Goal: Transaction & Acquisition: Purchase product/service

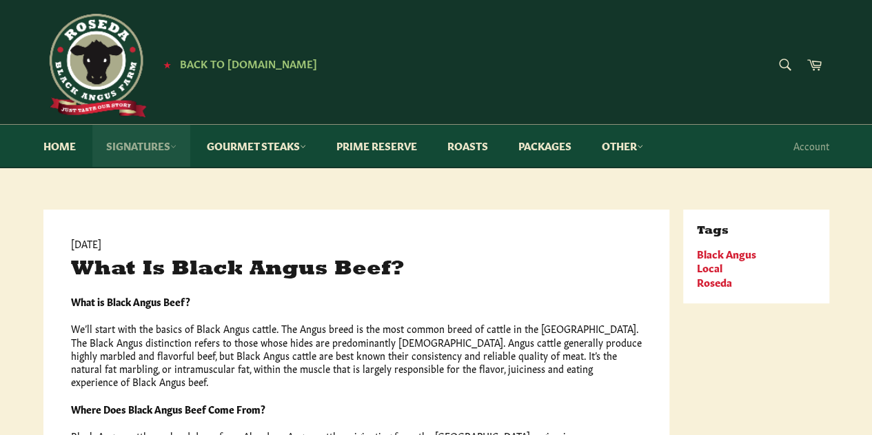
click at [146, 145] on link "Signatures" at bounding box center [141, 146] width 98 height 42
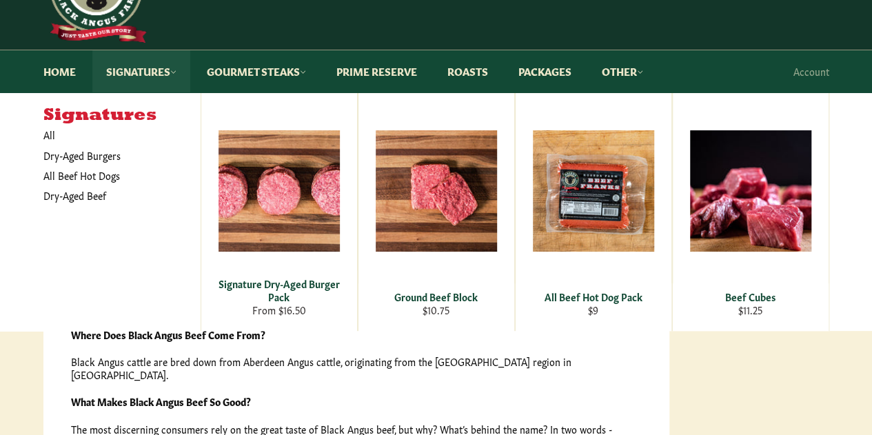
scroll to position [78, 0]
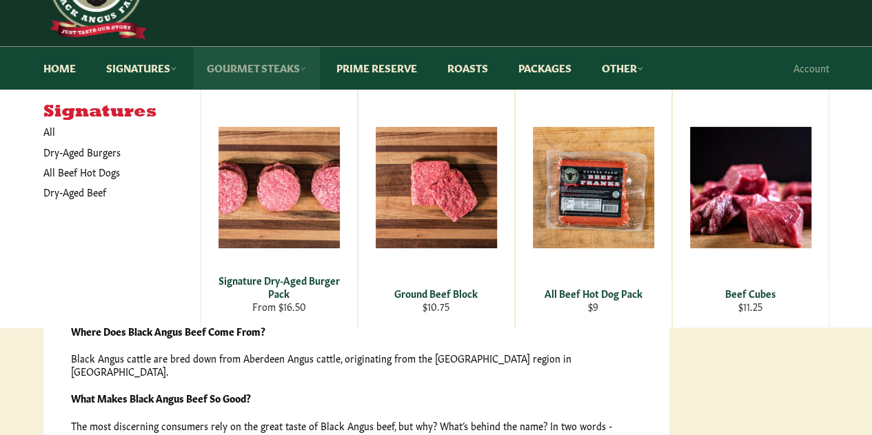
click at [273, 70] on link "Gourmet Steaks" at bounding box center [256, 68] width 127 height 42
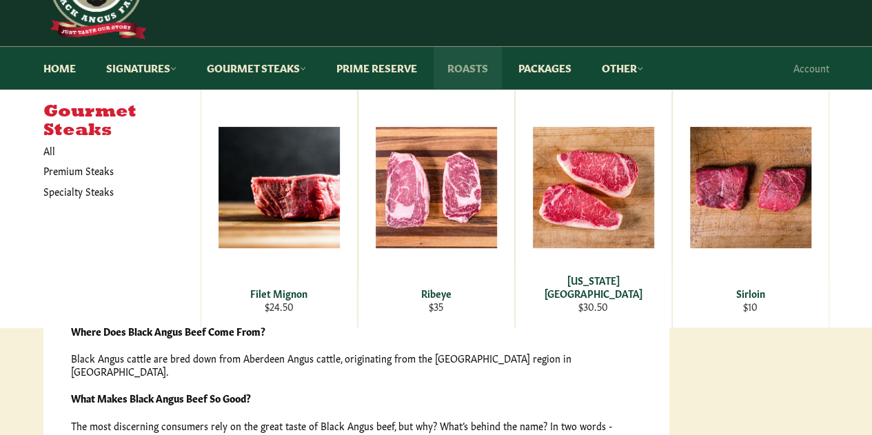
click at [469, 67] on link "Roasts" at bounding box center [467, 68] width 68 height 42
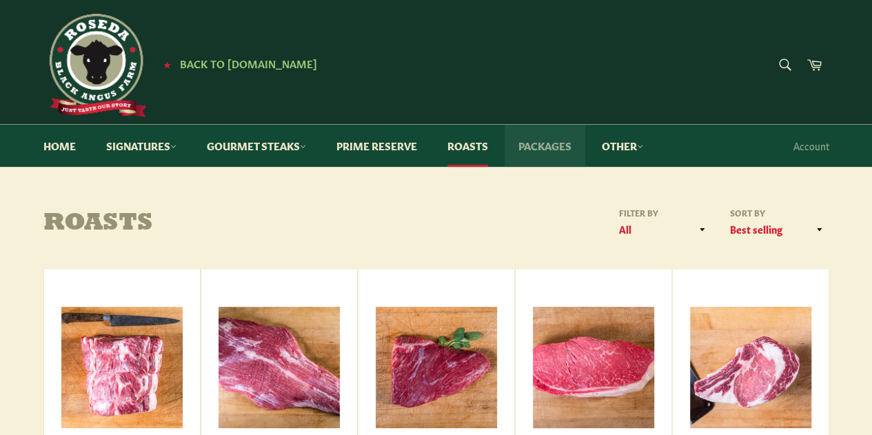
click at [549, 153] on link "Packages" at bounding box center [544, 146] width 81 height 42
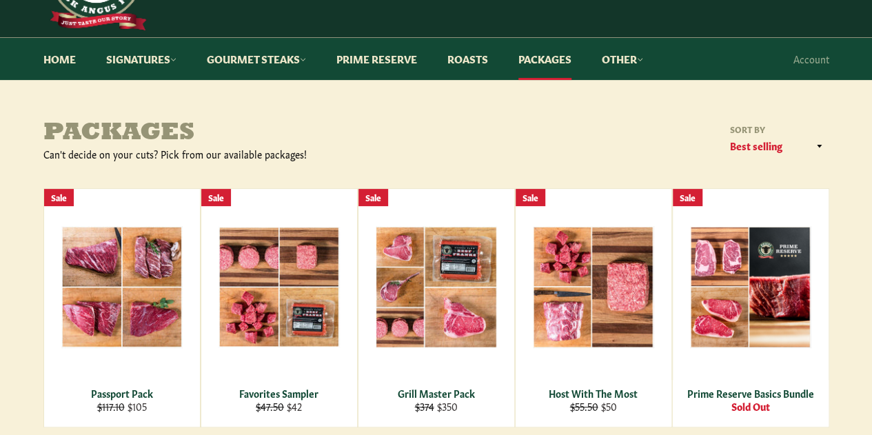
scroll to position [18, 0]
